Goal: Task Accomplishment & Management: Manage account settings

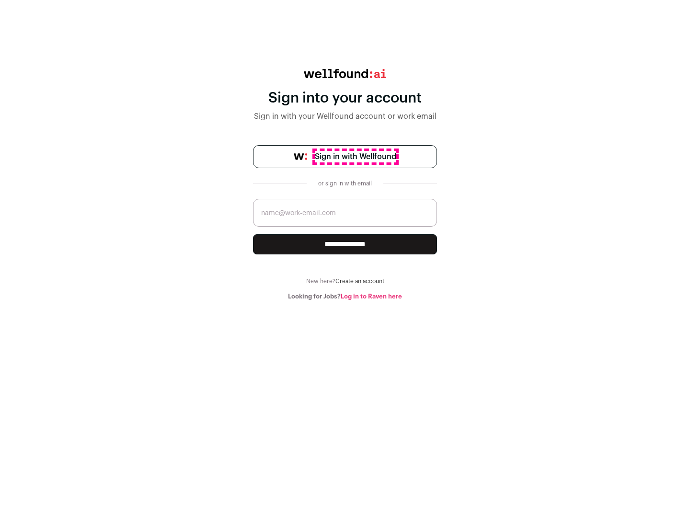
click at [355, 157] on span "Sign in with Wellfound" at bounding box center [355, 156] width 81 height 11
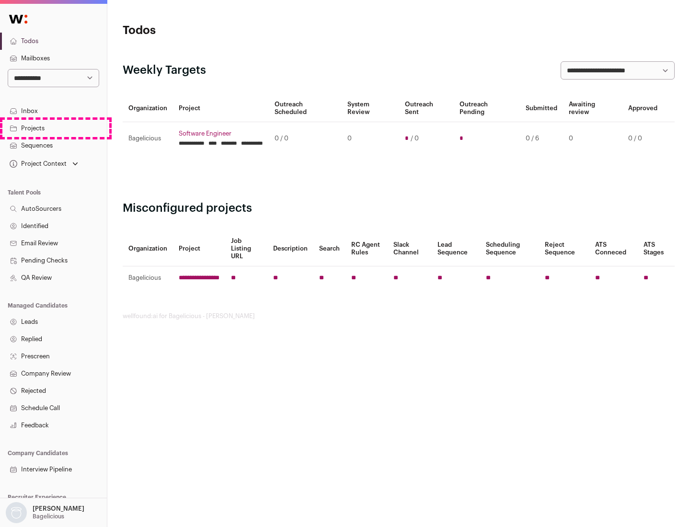
click at [53, 128] on link "Projects" at bounding box center [53, 128] width 107 height 17
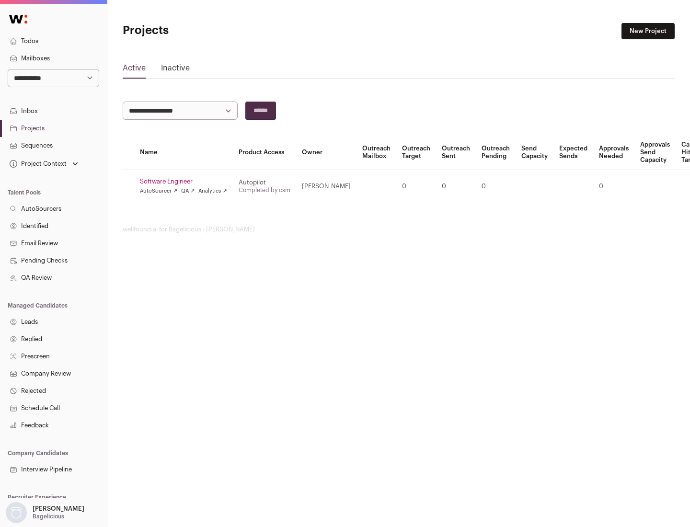
click at [186, 181] on link "Software Engineer" at bounding box center [183, 182] width 87 height 8
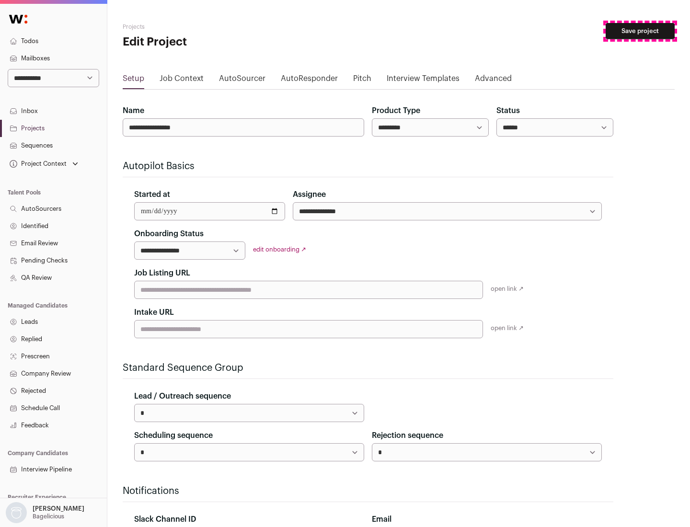
click at [640, 31] on button "Save project" at bounding box center [639, 31] width 69 height 16
